Goal: Information Seeking & Learning: Find specific fact

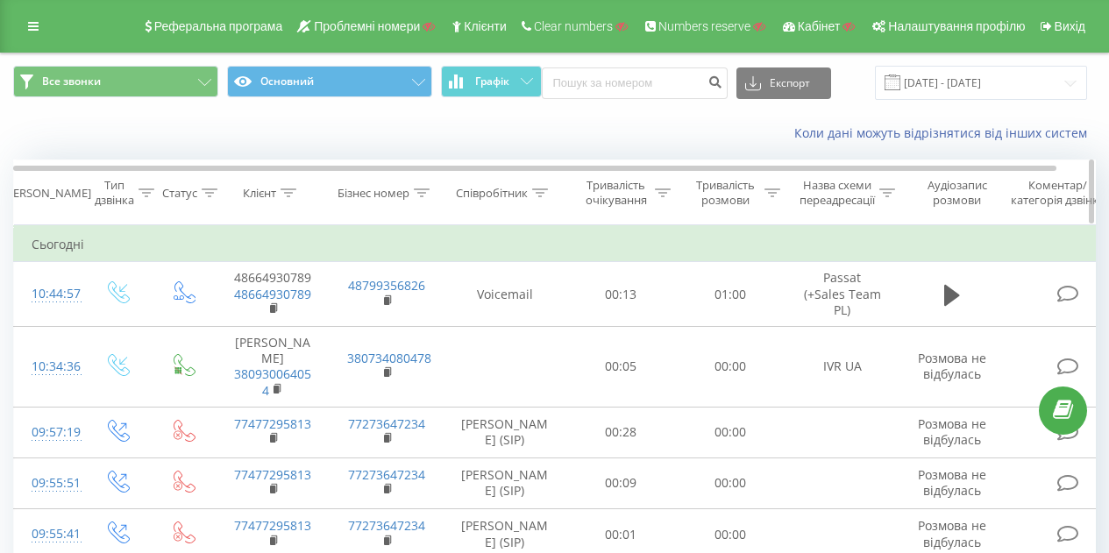
click at [289, 196] on icon at bounding box center [289, 192] width 16 height 9
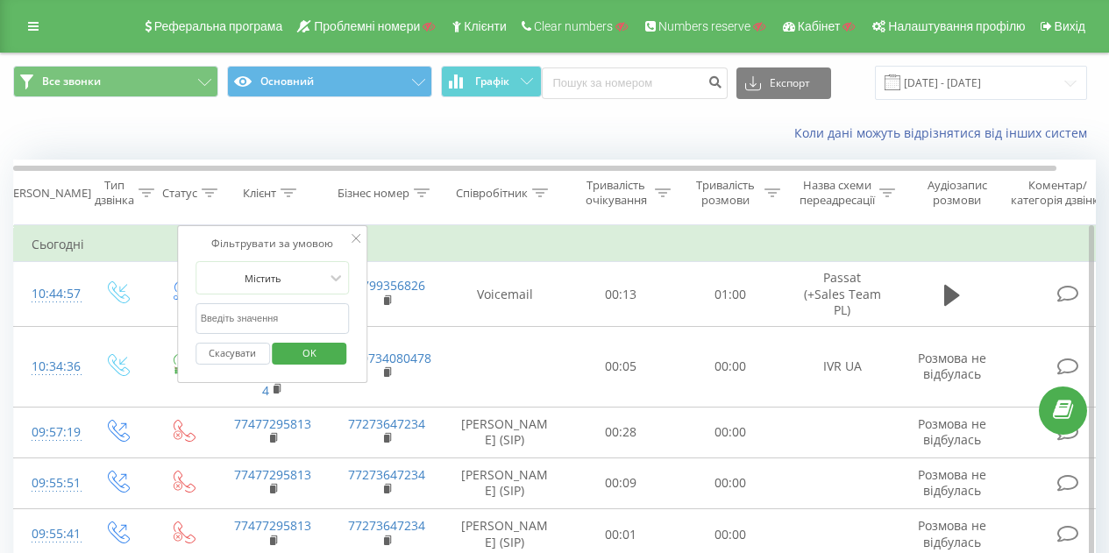
click at [276, 309] on input "text" at bounding box center [273, 318] width 154 height 31
paste input "48723833525"
type input "48723833525"
click at [304, 348] on span "OK" at bounding box center [309, 352] width 49 height 27
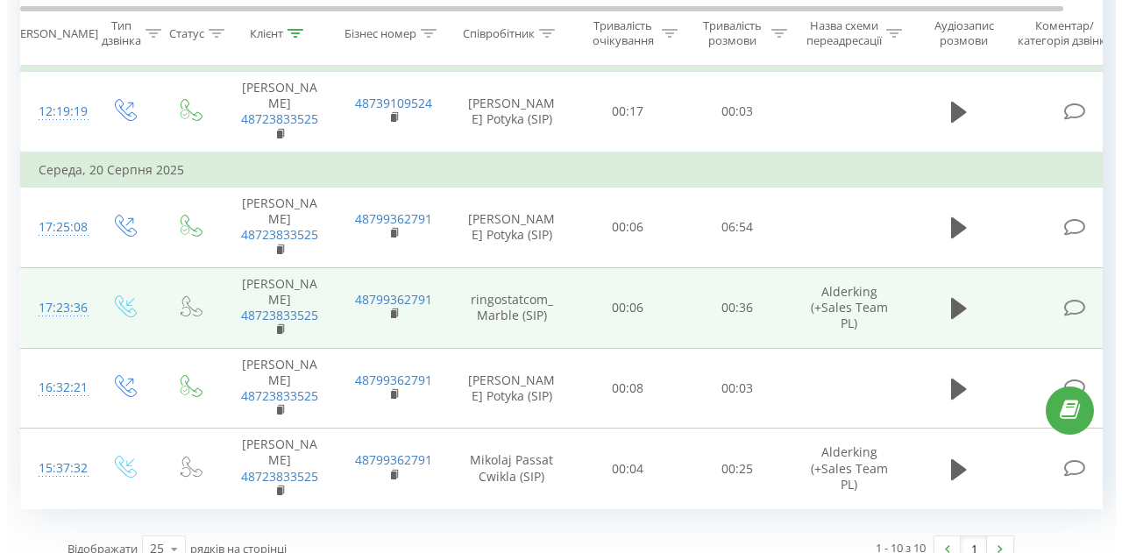
scroll to position [789, 0]
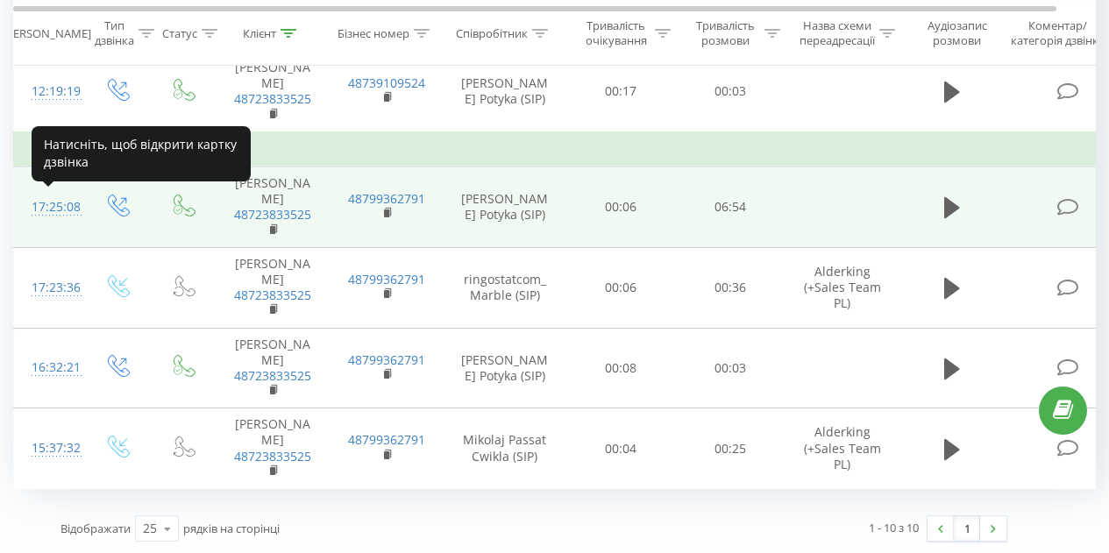
click at [61, 199] on div "17:25:08" at bounding box center [49, 207] width 35 height 34
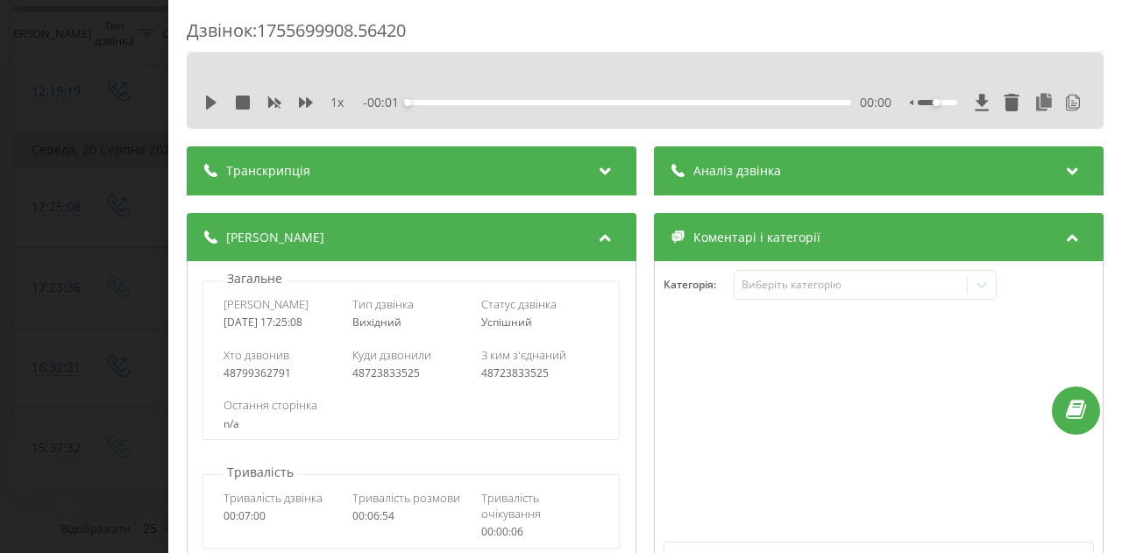
click at [357, 160] on div "Транскрипція" at bounding box center [412, 170] width 450 height 49
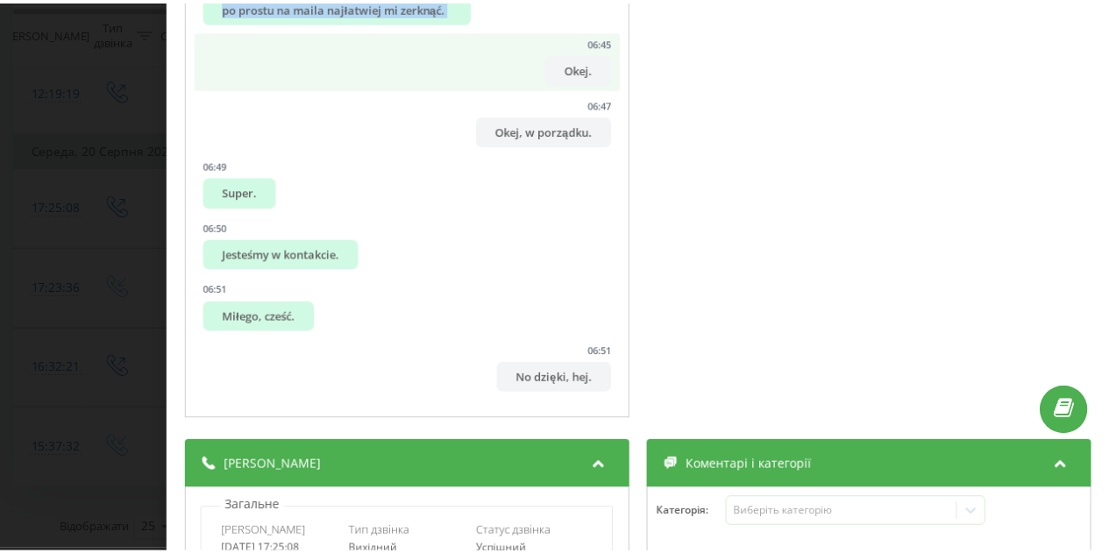
scroll to position [315, 0]
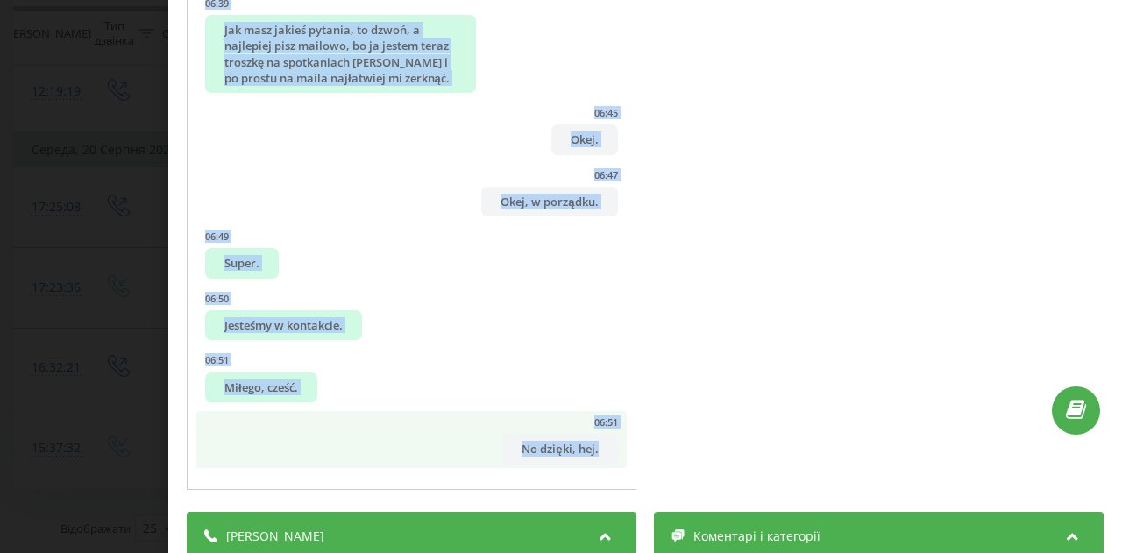
drag, startPoint x: 477, startPoint y: 252, endPoint x: 595, endPoint y: 451, distance: 230.8
copy ul "Lo, ipsum. 54:77 Dolor Sitametc, adi elitse, doeiusmod. 94:16 Tempo, incidi. 11…"
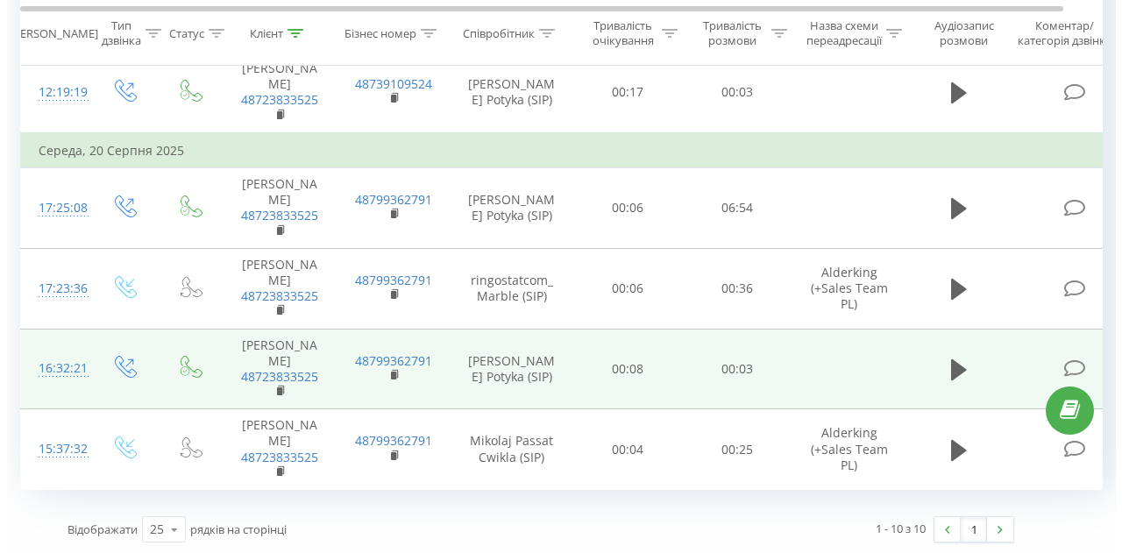
scroll to position [791, 0]
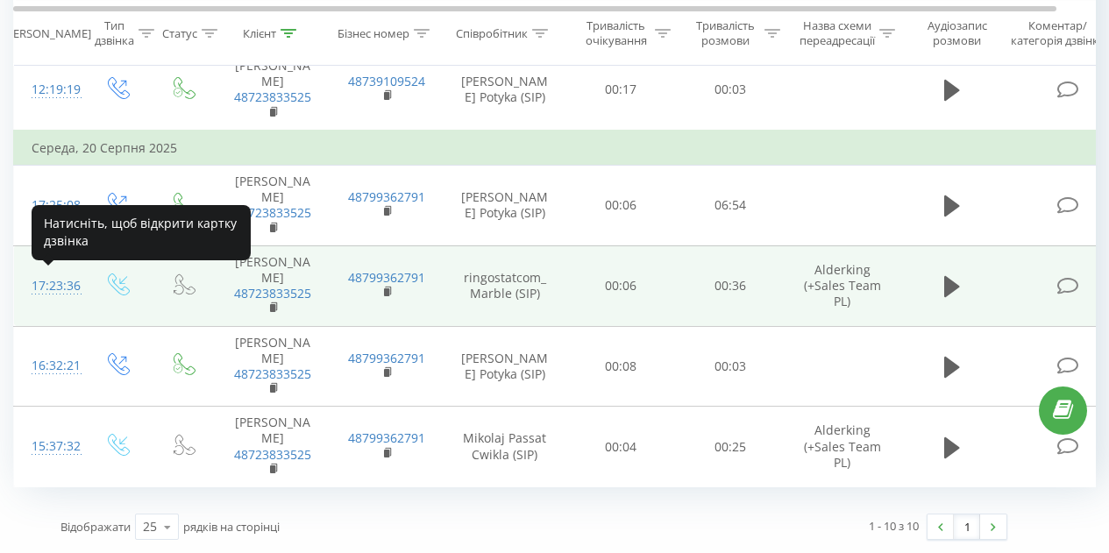
click at [67, 290] on div "17:23:36" at bounding box center [49, 286] width 35 height 34
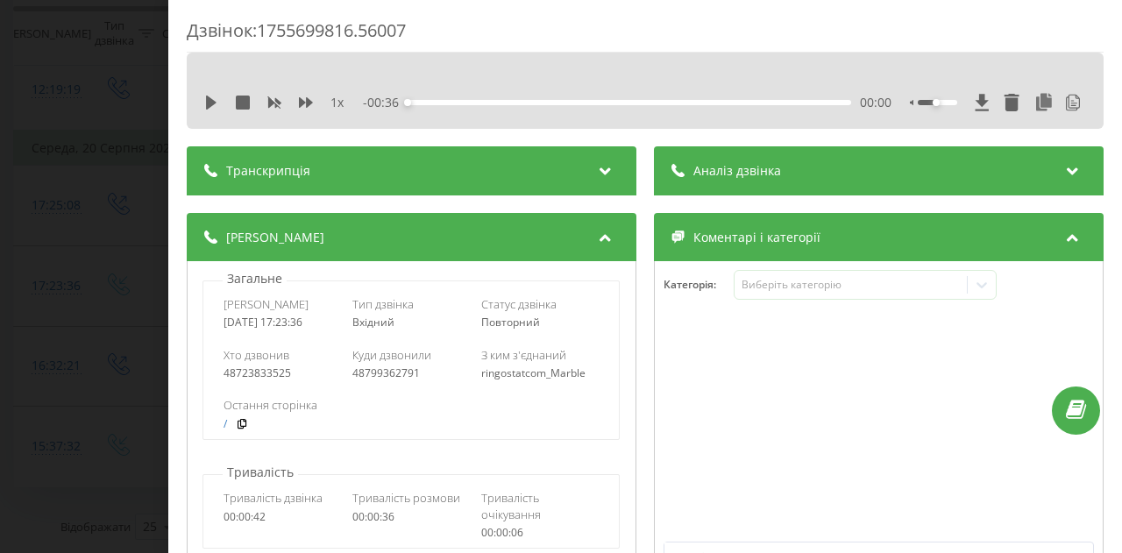
click at [356, 160] on div "Транскрипція" at bounding box center [412, 170] width 450 height 49
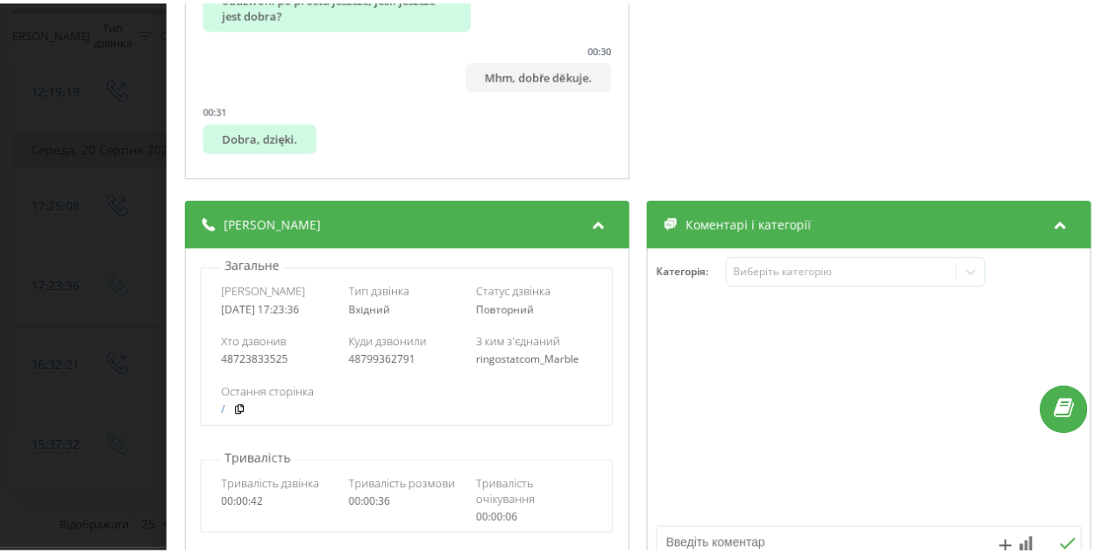
scroll to position [503, 0]
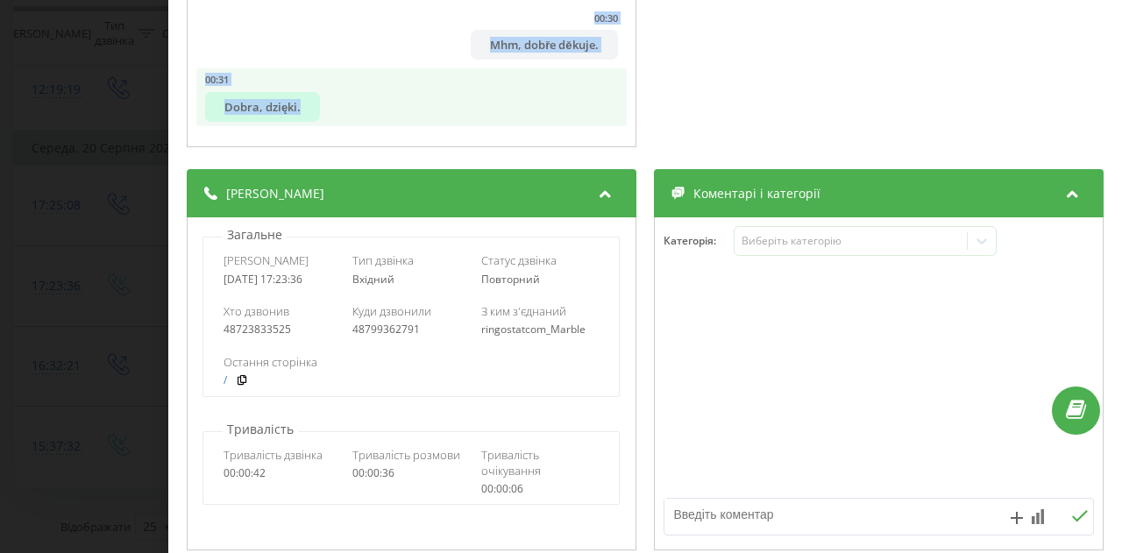
drag, startPoint x: 222, startPoint y: 252, endPoint x: 400, endPoint y: 88, distance: 242.0
copy ul "Dzień dobry, Sirma Ringostat. Słucham? Sekundkę, już sprawdzam. Widzę, że było …"
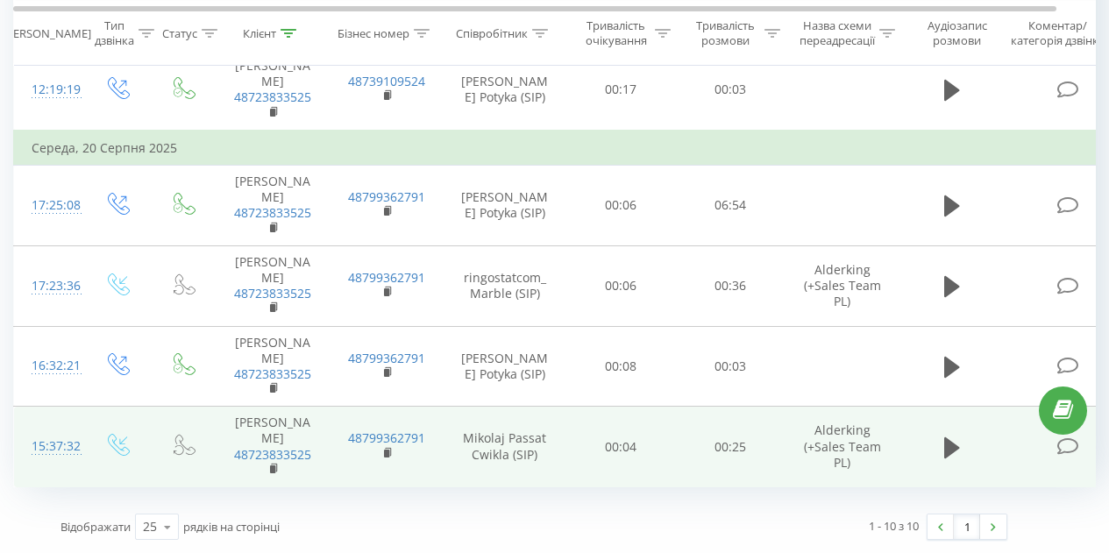
click at [67, 447] on div "15:37:32" at bounding box center [49, 447] width 35 height 34
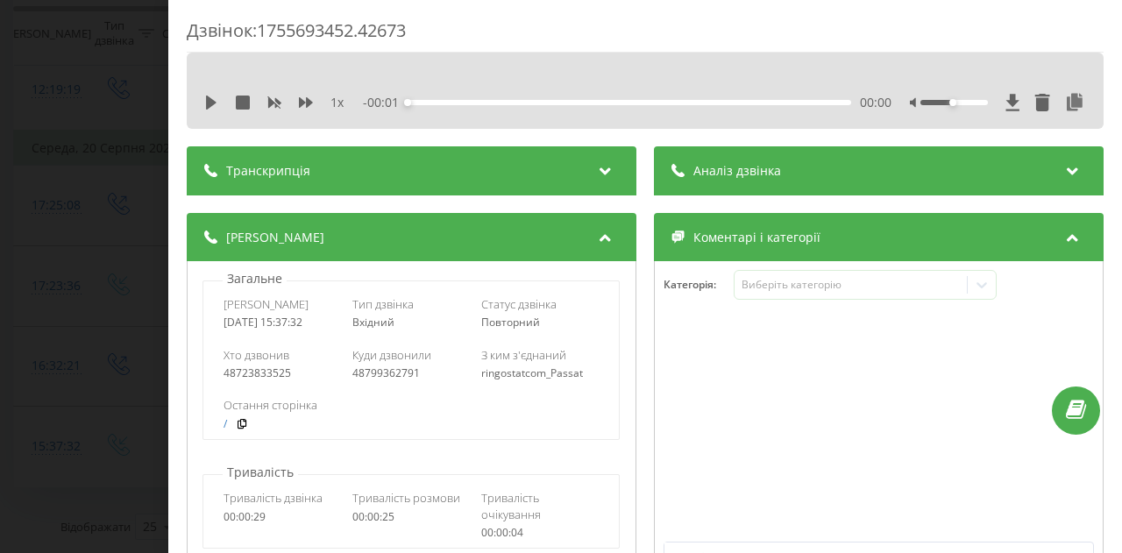
click at [339, 106] on span "1 x" at bounding box center [337, 103] width 13 height 18
click at [349, 164] on div "Транскрипція" at bounding box center [412, 170] width 450 height 49
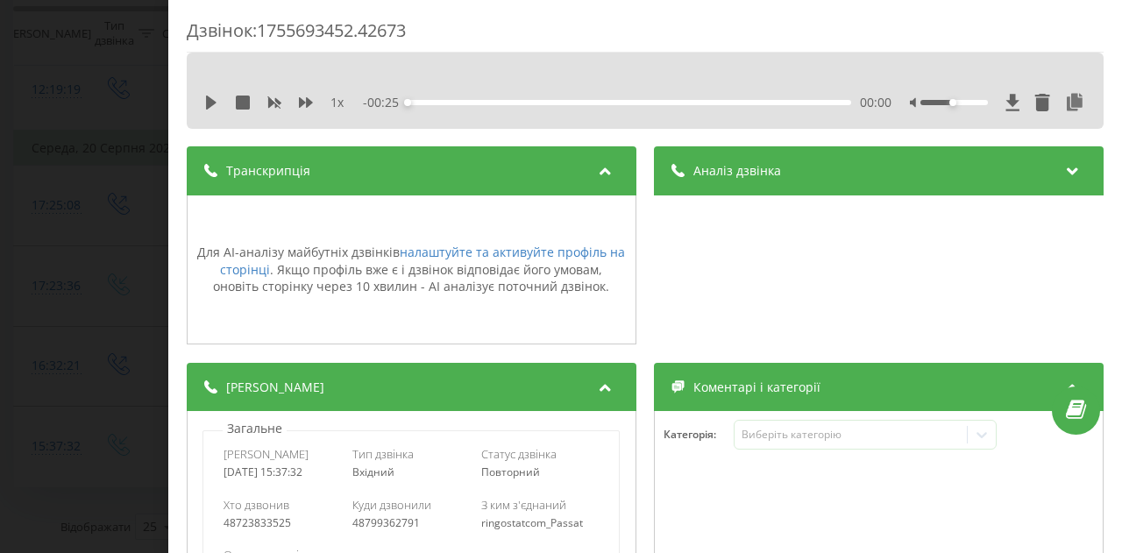
click at [116, 64] on div "Дзвінок : 1755693452.42673 1 x - 00:25 00:00 00:00 Транскрипція Для AI-аналізу …" at bounding box center [561, 276] width 1122 height 553
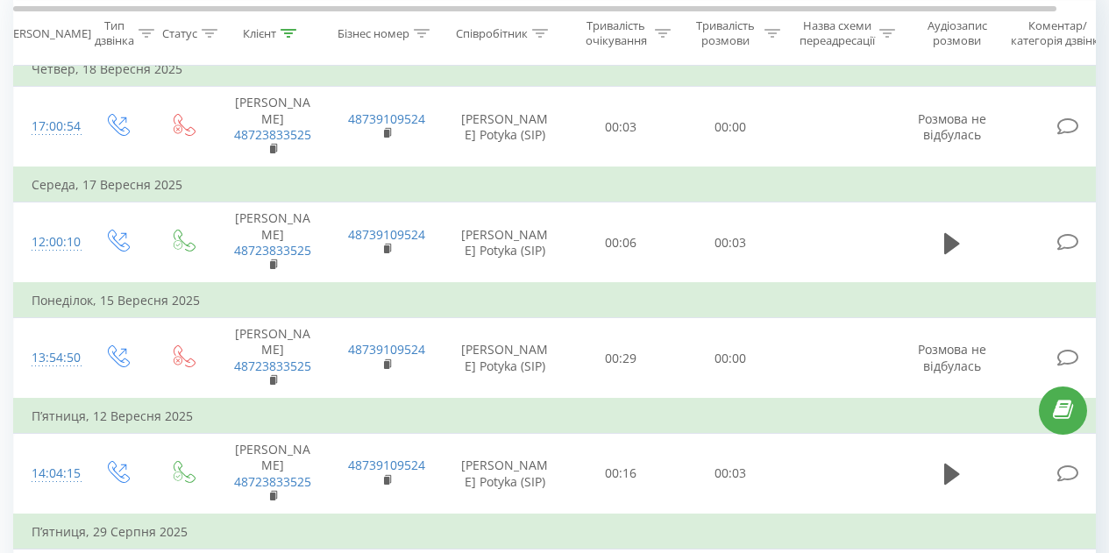
scroll to position [351, 0]
